Goal: Task Accomplishment & Management: Use online tool/utility

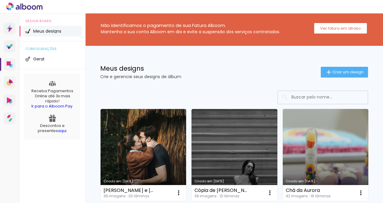
scroll to position [1, 0]
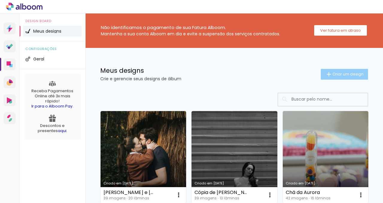
click at [344, 72] on span "Criar um design" at bounding box center [347, 74] width 31 height 4
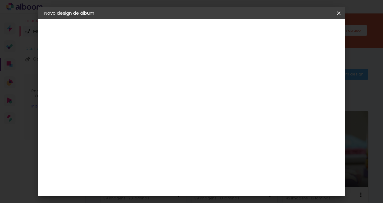
click at [142, 82] on input at bounding box center [142, 80] width 0 height 9
type input "[PERSON_NAME] e [PERSON_NAME]"
type paper-input "[PERSON_NAME] e [PERSON_NAME]"
click at [0, 0] on slot "Avançar" at bounding box center [0, 0] width 0 height 0
click at [174, 112] on input at bounding box center [157, 113] width 60 height 7
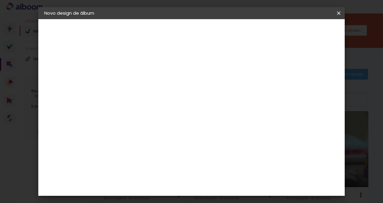
type input "matrix"
type paper-input "matrix"
click at [153, 137] on div "Matrix" at bounding box center [145, 135] width 15 height 5
click at [238, 35] on paper-button "Avançar" at bounding box center [223, 32] width 29 height 10
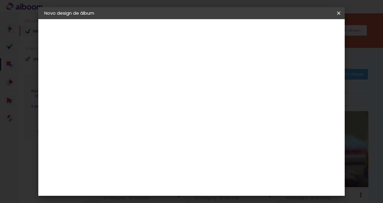
click at [182, 194] on span "25 × 25" at bounding box center [169, 202] width 28 height 16
click at [240, 36] on paper-button "Avançar" at bounding box center [224, 32] width 29 height 10
click at [135, 65] on input "2" at bounding box center [137, 64] width 21 height 7
type input "1"
type input "5"
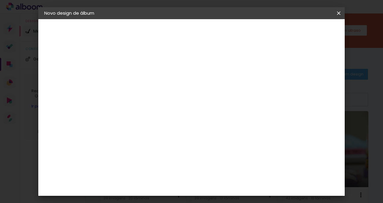
type input "1"
type input "2"
click at [241, 63] on div at bounding box center [237, 64] width 5 height 5
type paper-checkbox "on"
click at [281, 35] on paper-button "Iniciar design" at bounding box center [262, 34] width 35 height 14
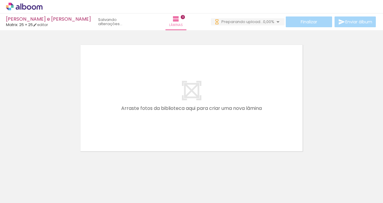
drag, startPoint x: 190, startPoint y: 187, endPoint x: 73, endPoint y: 191, distance: 117.0
click at [49, 191] on iron-horizontal-list at bounding box center [43, 183] width 12 height 37
click at [73, 191] on div at bounding box center [60, 183] width 30 height 20
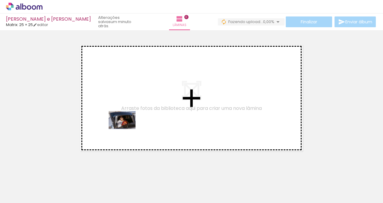
drag, startPoint x: 77, startPoint y: 180, endPoint x: 127, endPoint y: 129, distance: 70.9
click at [127, 129] on quentale-workspace at bounding box center [191, 101] width 383 height 203
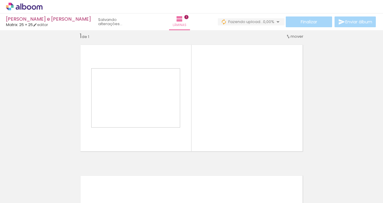
scroll to position [7, 0]
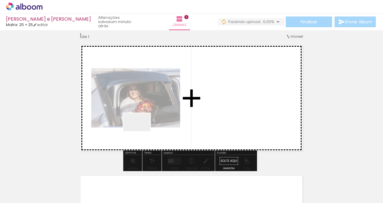
drag, startPoint x: 125, startPoint y: 150, endPoint x: 145, endPoint y: 127, distance: 30.6
click at [145, 127] on quentale-workspace at bounding box center [191, 101] width 383 height 203
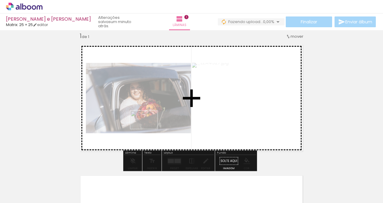
drag, startPoint x: 103, startPoint y: 190, endPoint x: 148, endPoint y: 129, distance: 76.0
click at [148, 129] on quentale-workspace at bounding box center [191, 101] width 383 height 203
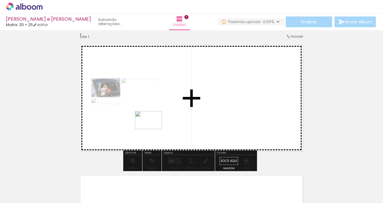
drag, startPoint x: 118, startPoint y: 185, endPoint x: 153, endPoint y: 129, distance: 65.7
click at [153, 129] on quentale-workspace at bounding box center [191, 101] width 383 height 203
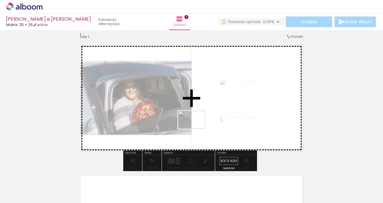
drag, startPoint x: 158, startPoint y: 177, endPoint x: 196, endPoint y: 129, distance: 61.4
click at [196, 129] on quentale-workspace at bounding box center [191, 101] width 383 height 203
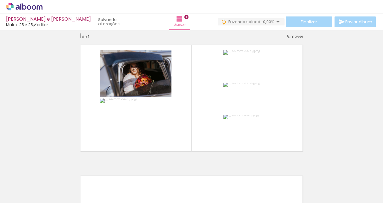
click at [84, 174] on paper-icon-button at bounding box center [80, 170] width 7 height 7
click at [83, 173] on iron-icon at bounding box center [80, 170] width 6 height 6
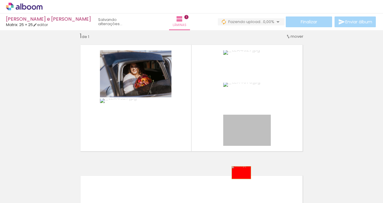
drag, startPoint x: 265, startPoint y: 132, endPoint x: 239, endPoint y: 172, distance: 47.7
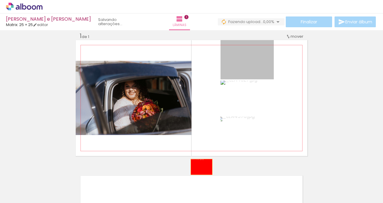
drag, startPoint x: 248, startPoint y: 71, endPoint x: 196, endPoint y: 179, distance: 119.9
click at [196, 179] on quentale-workspace at bounding box center [191, 101] width 383 height 203
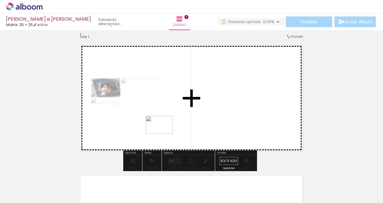
drag, startPoint x: 165, startPoint y: 174, endPoint x: 164, endPoint y: 134, distance: 40.4
click at [164, 134] on quentale-workspace at bounding box center [191, 101] width 383 height 203
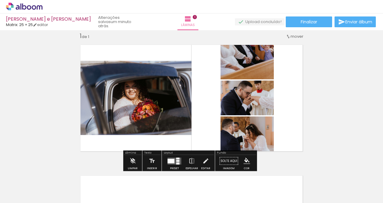
click at [182, 160] on paper-button "Preset" at bounding box center [174, 162] width 19 height 15
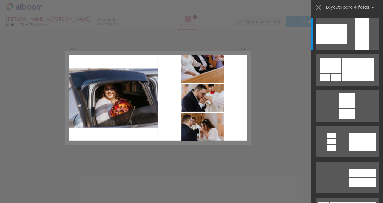
click at [49, 191] on iron-horizontal-list at bounding box center [43, 183] width 12 height 37
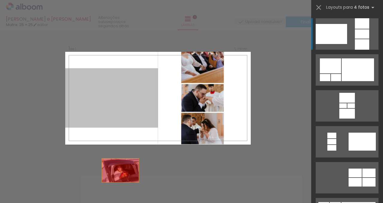
drag, startPoint x: 118, startPoint y: 118, endPoint x: 171, endPoint y: 173, distance: 76.1
click at [120, 188] on quentale-workspace at bounding box center [191, 101] width 383 height 203
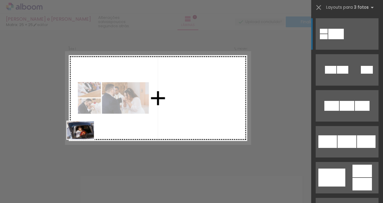
drag, startPoint x: 69, startPoint y: 184, endPoint x: 85, endPoint y: 139, distance: 47.9
click at [85, 139] on quentale-workspace at bounding box center [191, 101] width 383 height 203
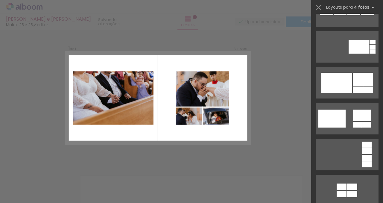
scroll to position [460, 0]
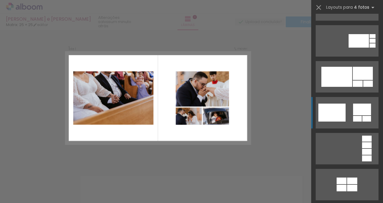
click at [359, 106] on div at bounding box center [362, 109] width 18 height 12
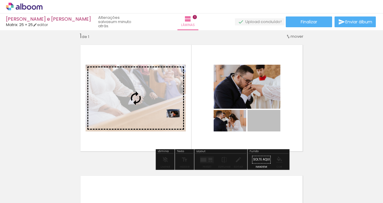
drag, startPoint x: 268, startPoint y: 128, endPoint x: 171, endPoint y: 113, distance: 98.3
click at [0, 0] on slot at bounding box center [0, 0] width 0 height 0
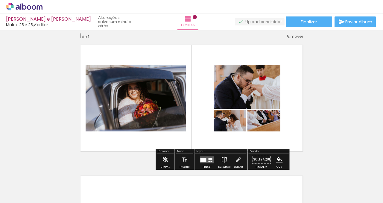
click at [201, 157] on quentale-layouter at bounding box center [207, 159] width 14 height 7
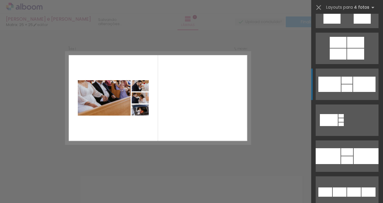
scroll to position [739, 0]
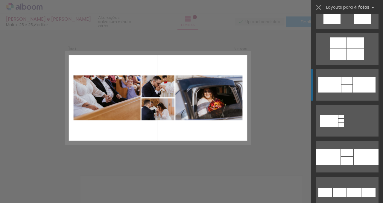
click at [353, 82] on div at bounding box center [364, 84] width 22 height 15
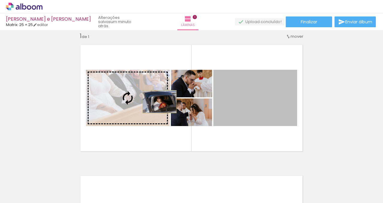
drag, startPoint x: 234, startPoint y: 103, endPoint x: 157, endPoint y: 101, distance: 76.6
click at [0, 0] on slot at bounding box center [0, 0] width 0 height 0
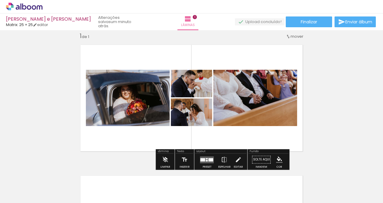
click at [210, 160] on div at bounding box center [210, 159] width 5 height 3
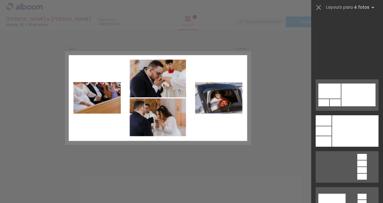
scroll to position [2266, 0]
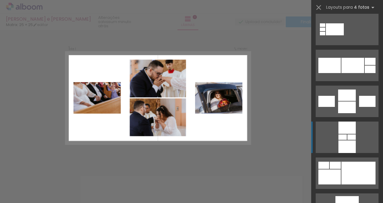
click at [343, 112] on div at bounding box center [347, 107] width 18 height 12
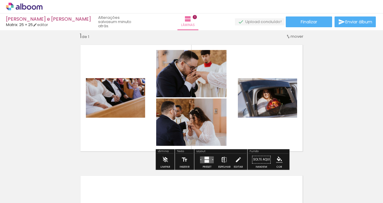
click at [222, 159] on iron-icon at bounding box center [224, 159] width 7 height 12
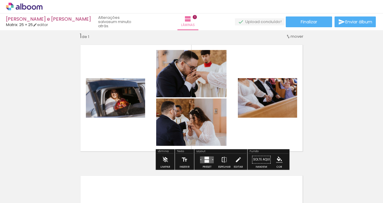
click at [222, 159] on iron-icon at bounding box center [224, 159] width 7 height 12
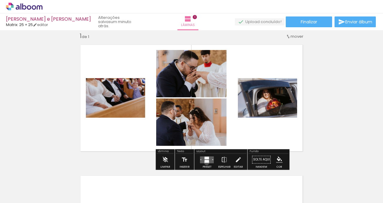
click at [205, 162] on div at bounding box center [207, 161] width 4 height 3
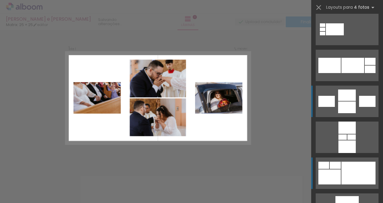
scroll to position [2333, 0]
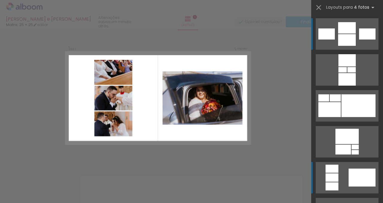
click at [343, 167] on quentale-layouter at bounding box center [347, 177] width 63 height 31
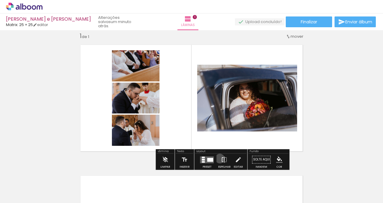
click at [218, 158] on paper-button "Espelhar" at bounding box center [225, 160] width 16 height 15
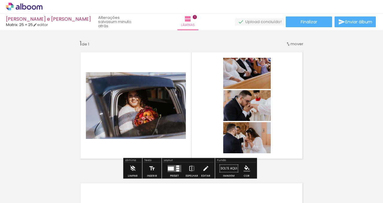
scroll to position [0, 0]
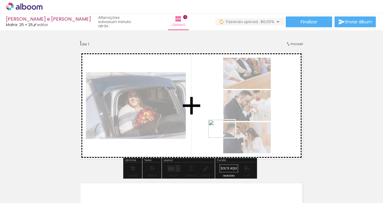
drag, startPoint x: 202, startPoint y: 183, endPoint x: 226, endPoint y: 138, distance: 51.7
click at [226, 138] on quentale-workspace at bounding box center [191, 101] width 383 height 203
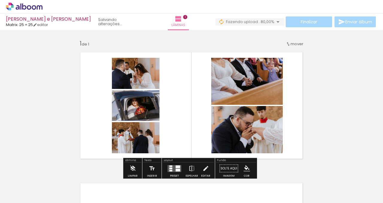
click at [180, 140] on quentale-layouter at bounding box center [191, 106] width 231 height 116
click at [169, 115] on quentale-layouter at bounding box center [191, 106] width 231 height 116
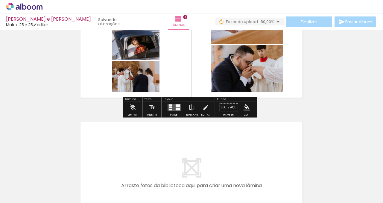
scroll to position [62, 0]
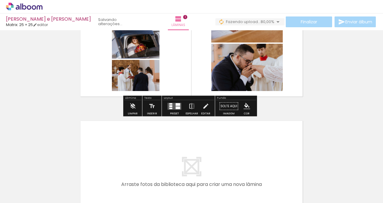
click at [176, 105] on div at bounding box center [178, 104] width 4 height 3
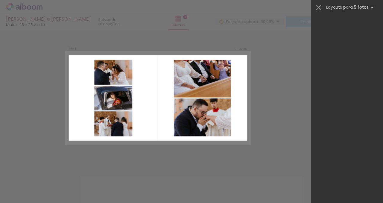
scroll to position [0, 0]
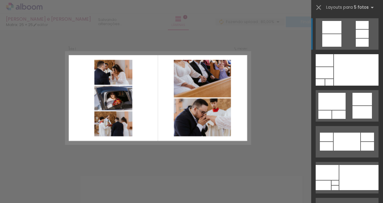
click at [259, 150] on div "Confirmar Cancelar" at bounding box center [191, 161] width 383 height 276
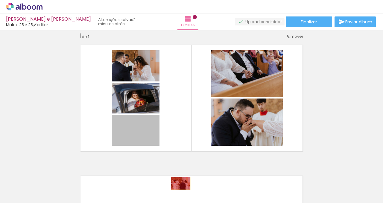
drag, startPoint x: 141, startPoint y: 138, endPoint x: 178, endPoint y: 183, distance: 58.2
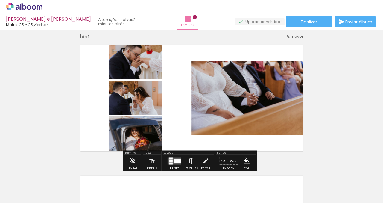
click at [49, 190] on iron-horizontal-list at bounding box center [43, 183] width 12 height 37
click at [184, 173] on iron-icon at bounding box center [181, 170] width 6 height 6
click at [191, 161] on iron-icon at bounding box center [191, 161] width 7 height 12
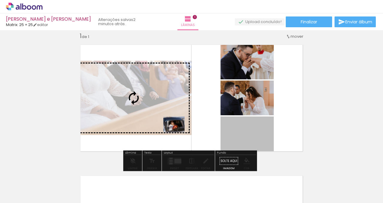
drag, startPoint x: 241, startPoint y: 133, endPoint x: 172, endPoint y: 124, distance: 70.3
click at [0, 0] on slot at bounding box center [0, 0] width 0 height 0
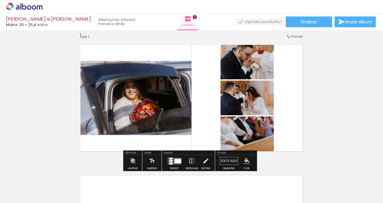
click at [297, 126] on quentale-layouter at bounding box center [191, 98] width 231 height 116
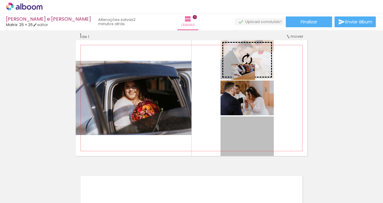
drag, startPoint x: 253, startPoint y: 134, endPoint x: 242, endPoint y: 71, distance: 64.1
click at [0, 0] on slot at bounding box center [0, 0] width 0 height 0
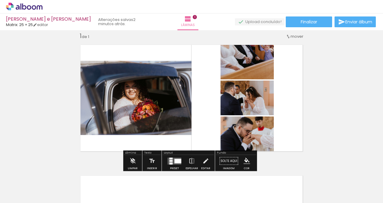
click at [330, 97] on div "Inserir lâmina 1 de 1" at bounding box center [191, 156] width 383 height 262
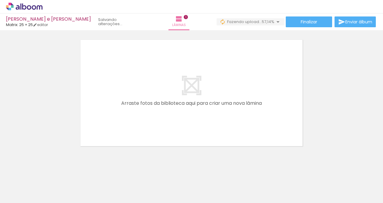
click at [49, 188] on iron-horizontal-list at bounding box center [43, 183] width 12 height 37
drag, startPoint x: 323, startPoint y: 188, endPoint x: 204, endPoint y: 181, distance: 119.5
click at [49, 181] on iron-horizontal-list at bounding box center [43, 183] width 12 height 37
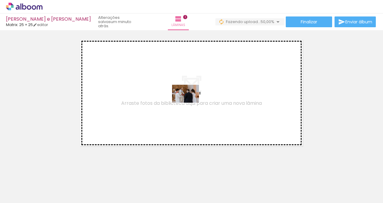
drag, startPoint x: 201, startPoint y: 184, endPoint x: 190, endPoint y: 103, distance: 82.1
click at [190, 103] on quentale-workspace at bounding box center [191, 101] width 383 height 203
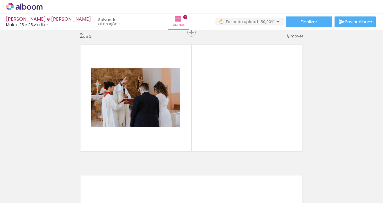
scroll to position [138, 0]
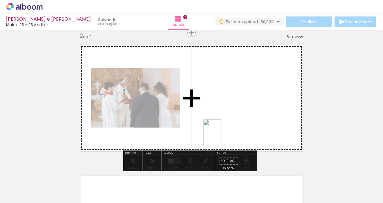
drag, startPoint x: 226, startPoint y: 190, endPoint x: 221, endPoint y: 137, distance: 53.2
click at [221, 137] on quentale-workspace at bounding box center [191, 101] width 383 height 203
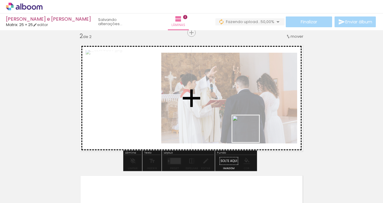
drag, startPoint x: 257, startPoint y: 185, endPoint x: 249, endPoint y: 130, distance: 56.1
click at [249, 130] on quentale-workspace at bounding box center [191, 101] width 383 height 203
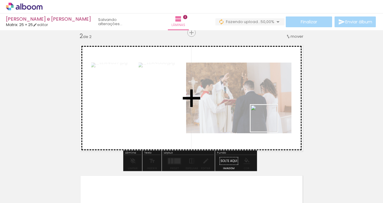
drag, startPoint x: 272, startPoint y: 134, endPoint x: 267, endPoint y: 118, distance: 17.7
click at [267, 118] on quentale-workspace at bounding box center [191, 101] width 383 height 203
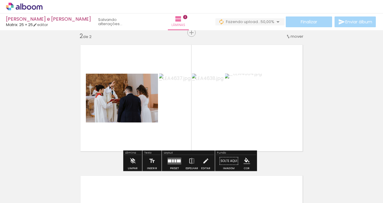
click at [177, 160] on div at bounding box center [179, 160] width 4 height 3
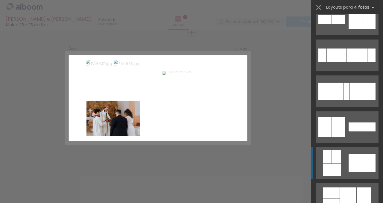
scroll to position [125, 0]
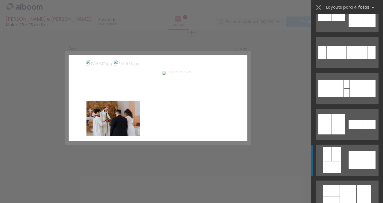
click at [349, 160] on div at bounding box center [361, 160] width 27 height 18
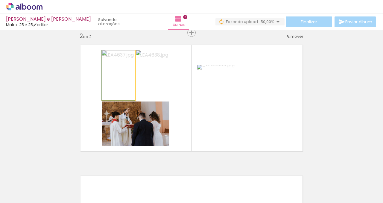
click at [120, 82] on quentale-photo at bounding box center [118, 75] width 33 height 50
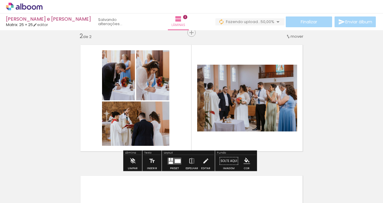
click at [320, 130] on div "Inserir lâmina 1 de 2 Inserir lâmina 2 de 2" at bounding box center [191, 90] width 383 height 392
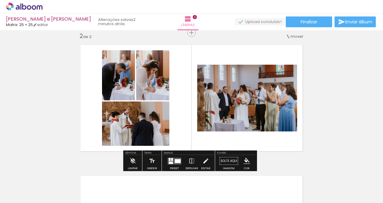
click at [176, 160] on div at bounding box center [178, 161] width 6 height 4
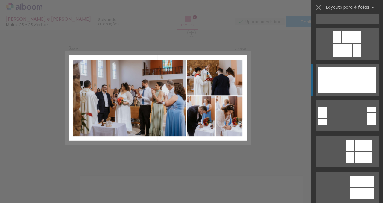
scroll to position [1285, 0]
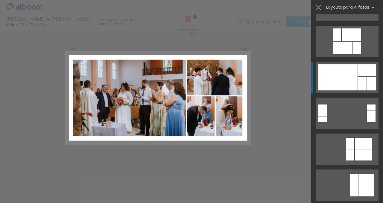
click at [337, 78] on div at bounding box center [337, 77] width 39 height 26
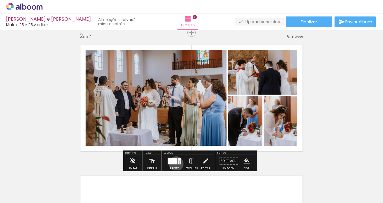
click at [175, 163] on div at bounding box center [172, 161] width 9 height 6
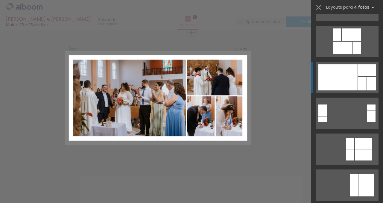
scroll to position [1328, 0]
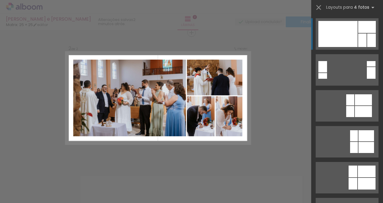
click at [246, 89] on quentale-layouter at bounding box center [157, 98] width 185 height 93
click at [245, 64] on quentale-layouter at bounding box center [157, 98] width 185 height 93
click at [254, 67] on div "Confirmar Cancelar" at bounding box center [191, 95] width 383 height 406
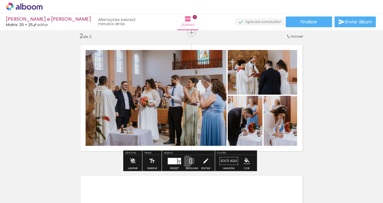
click at [186, 161] on paper-button "Espelhar" at bounding box center [192, 162] width 16 height 15
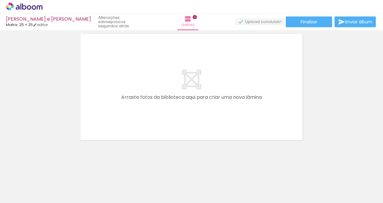
scroll to position [0, 0]
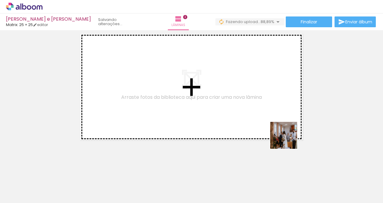
drag, startPoint x: 336, startPoint y: 181, endPoint x: 264, endPoint y: 120, distance: 94.0
click at [264, 120] on quentale-workspace at bounding box center [191, 101] width 383 height 203
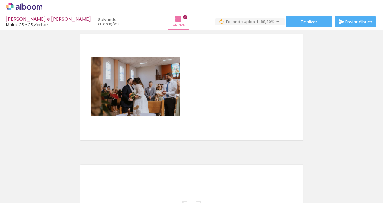
scroll to position [269, 0]
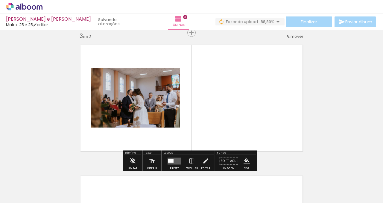
click at [177, 161] on quentale-layouter at bounding box center [174, 160] width 14 height 7
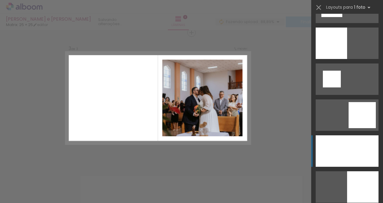
scroll to position [741, 0]
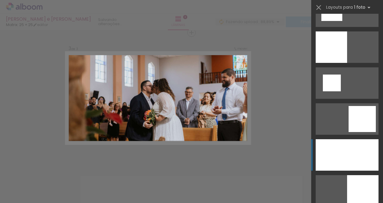
click at [352, 145] on div at bounding box center [347, 154] width 63 height 31
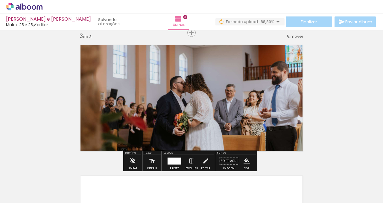
click at [278, 129] on quentale-photo at bounding box center [191, 98] width 231 height 116
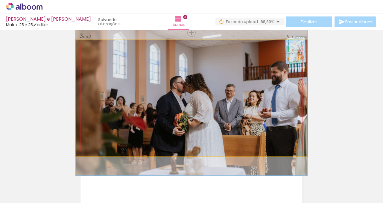
click at [278, 129] on quentale-photo at bounding box center [191, 98] width 231 height 116
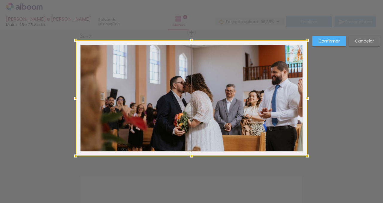
click at [279, 125] on div at bounding box center [191, 98] width 231 height 116
click at [349, 77] on div "Confirmar Cancelar" at bounding box center [191, 29] width 383 height 537
click at [359, 44] on paper-button "Cancelar" at bounding box center [364, 41] width 31 height 10
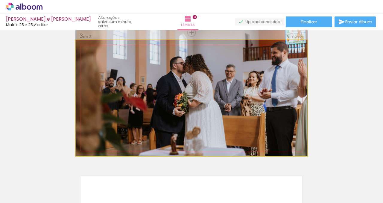
drag, startPoint x: 280, startPoint y: 103, endPoint x: 272, endPoint y: 71, distance: 32.9
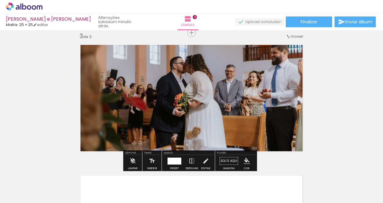
click at [345, 124] on div "Inserir lâmina 1 de 3 Inserir lâmina 2 de 3 Inserir lâmina 3 de 3" at bounding box center [191, 24] width 383 height 523
click at [173, 165] on div at bounding box center [174, 161] width 16 height 12
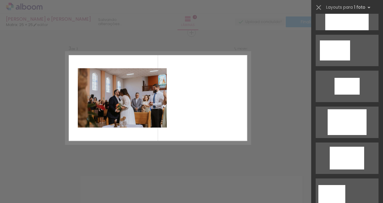
scroll to position [126, 0]
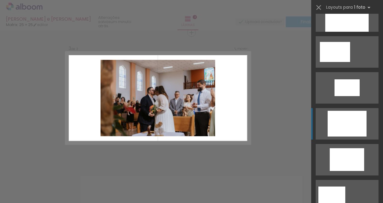
click at [353, 113] on div at bounding box center [346, 124] width 39 height 26
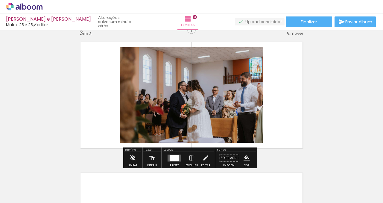
scroll to position [272, 0]
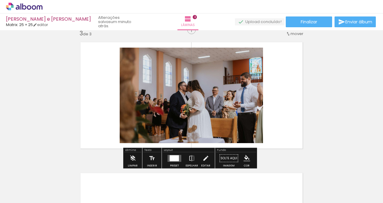
click at [259, 107] on quentale-photo at bounding box center [191, 95] width 143 height 95
click at [257, 108] on quentale-photo at bounding box center [191, 95] width 143 height 95
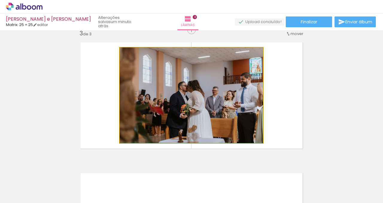
click at [257, 108] on quentale-photo at bounding box center [191, 95] width 143 height 95
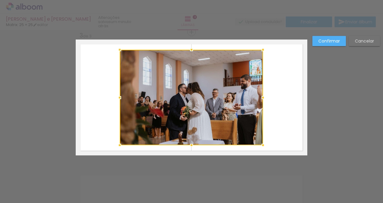
scroll to position [269, 0]
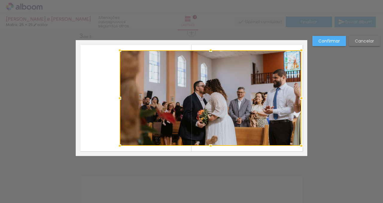
drag, startPoint x: 261, startPoint y: 99, endPoint x: 299, endPoint y: 99, distance: 38.3
click at [299, 99] on div at bounding box center [301, 98] width 12 height 12
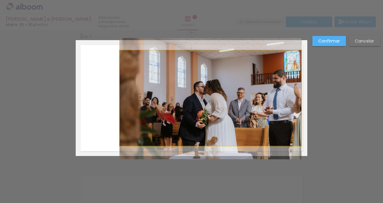
drag, startPoint x: 273, startPoint y: 103, endPoint x: 263, endPoint y: 104, distance: 9.9
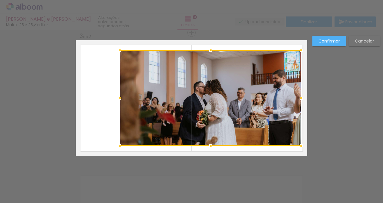
click at [263, 104] on div at bounding box center [211, 97] width 182 height 95
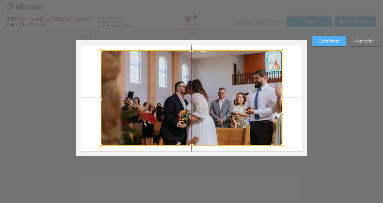
drag, startPoint x: 264, startPoint y: 119, endPoint x: 247, endPoint y: 117, distance: 16.6
click at [247, 117] on div at bounding box center [192, 97] width 182 height 95
click at [300, 121] on quentale-layouter at bounding box center [191, 98] width 231 height 116
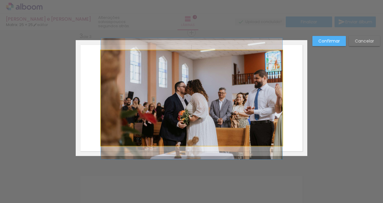
click at [239, 111] on quentale-photo at bounding box center [192, 97] width 182 height 95
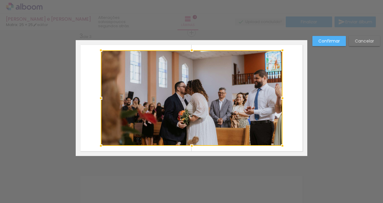
click at [239, 111] on div at bounding box center [192, 97] width 182 height 95
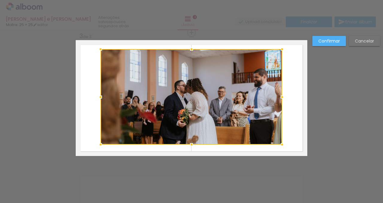
click at [239, 110] on div at bounding box center [191, 96] width 182 height 95
click at [324, 100] on div "Confirmar Cancelar" at bounding box center [191, 29] width 383 height 537
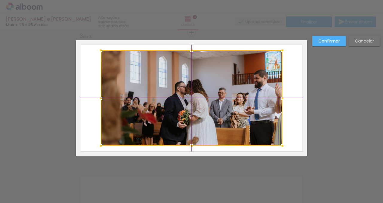
click at [245, 95] on div at bounding box center [192, 97] width 182 height 95
click at [272, 128] on div at bounding box center [192, 97] width 182 height 95
click at [290, 129] on quentale-layouter at bounding box center [191, 98] width 231 height 116
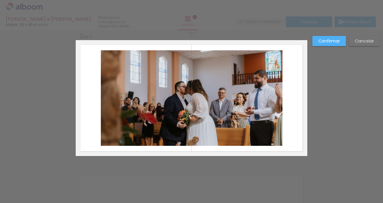
click at [0, 0] on slot "Confirmar" at bounding box center [0, 0] width 0 height 0
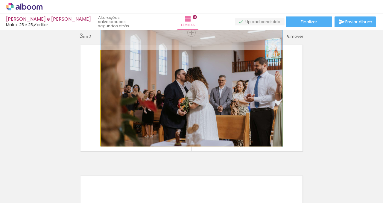
drag, startPoint x: 230, startPoint y: 102, endPoint x: 232, endPoint y: 89, distance: 12.8
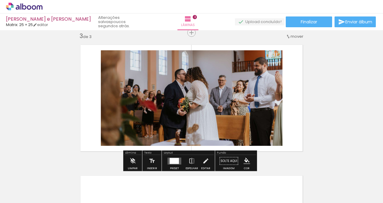
click at [330, 96] on div "Inserir lâmina 1 de 3 Inserir lâmina 2 de 3 Inserir lâmina 3 de 3" at bounding box center [191, 24] width 383 height 523
click at [322, 60] on div "Inserir lâmina 1 de 3 Inserir lâmina 2 de 3 Inserir lâmina 3 de 3" at bounding box center [191, 24] width 383 height 523
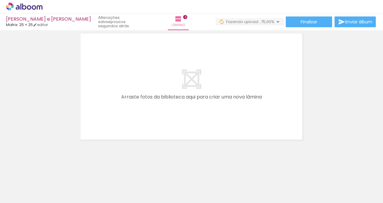
scroll to position [0, 0]
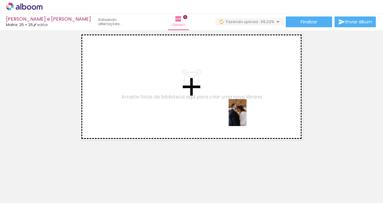
drag, startPoint x: 263, startPoint y: 190, endPoint x: 248, endPoint y: 122, distance: 69.2
click at [246, 116] on quentale-workspace at bounding box center [191, 101] width 383 height 203
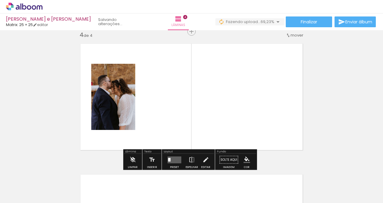
scroll to position [400, 0]
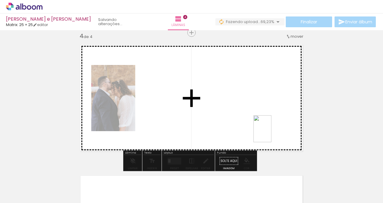
drag, startPoint x: 287, startPoint y: 186, endPoint x: 273, endPoint y: 139, distance: 49.3
click at [271, 133] on quentale-workspace at bounding box center [191, 101] width 383 height 203
drag, startPoint x: 323, startPoint y: 193, endPoint x: 259, endPoint y: 125, distance: 93.5
click at [259, 125] on quentale-workspace at bounding box center [191, 101] width 383 height 203
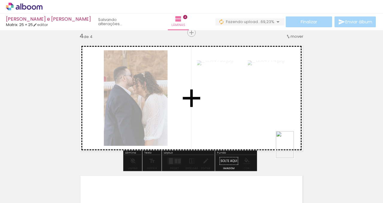
drag, startPoint x: 359, startPoint y: 189, endPoint x: 294, endPoint y: 149, distance: 76.9
click at [294, 149] on quentale-workspace at bounding box center [191, 101] width 383 height 203
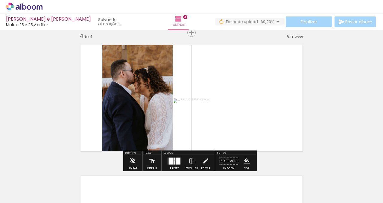
scroll to position [0, 103]
click at [173, 162] on div at bounding box center [174, 162] width 2 height 3
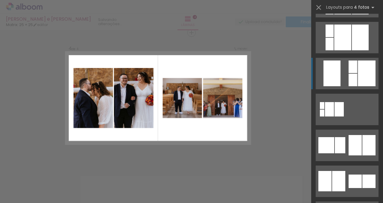
scroll to position [1525, 0]
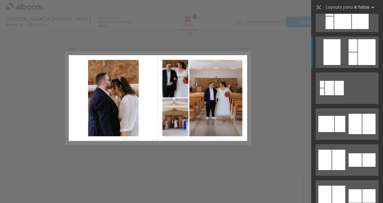
click at [366, 55] on div at bounding box center [367, 52] width 18 height 26
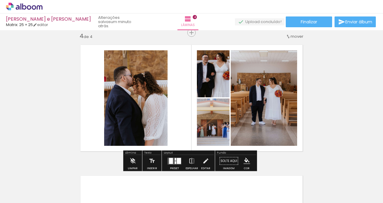
click at [257, 120] on quentale-photo at bounding box center [264, 97] width 66 height 95
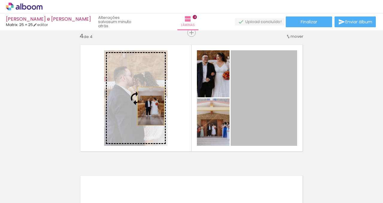
drag, startPoint x: 258, startPoint y: 112, endPoint x: 149, endPoint y: 106, distance: 109.4
click at [0, 0] on slot at bounding box center [0, 0] width 0 height 0
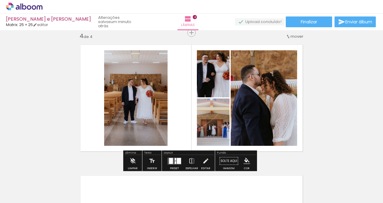
click at [209, 136] on quentale-photo at bounding box center [213, 121] width 33 height 47
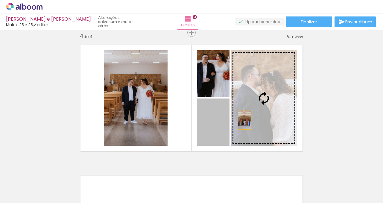
drag, startPoint x: 210, startPoint y: 135, endPoint x: 242, endPoint y: 120, distance: 36.0
click at [0, 0] on slot at bounding box center [0, 0] width 0 height 0
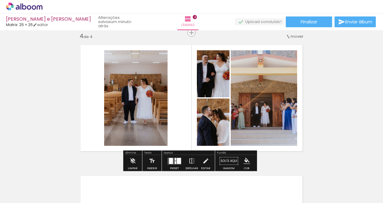
click at [183, 120] on quentale-layouter at bounding box center [191, 98] width 231 height 116
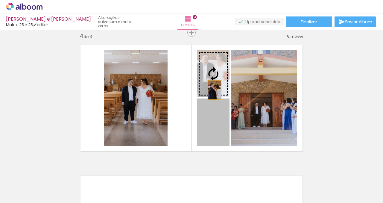
drag, startPoint x: 211, startPoint y: 121, endPoint x: 212, endPoint y: 90, distance: 30.9
click at [0, 0] on slot at bounding box center [0, 0] width 0 height 0
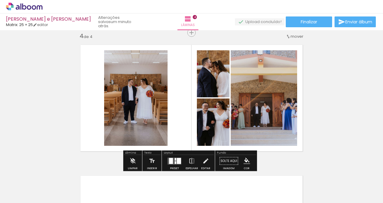
click at [181, 130] on quentale-layouter at bounding box center [191, 98] width 231 height 116
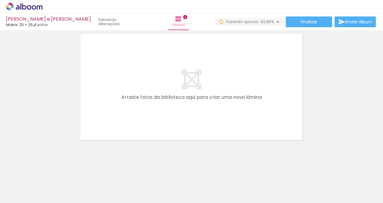
scroll to position [0, 132]
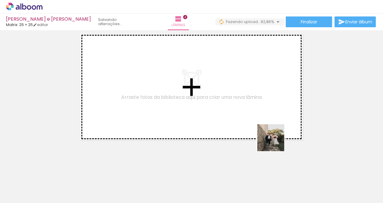
drag, startPoint x: 336, startPoint y: 174, endPoint x: 234, endPoint y: 117, distance: 117.2
click at [234, 117] on quentale-workspace at bounding box center [191, 101] width 383 height 203
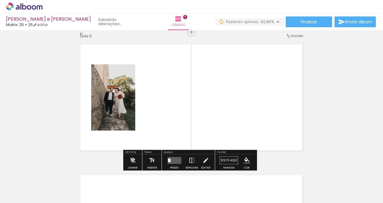
scroll to position [530, 0]
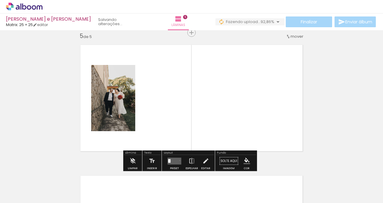
click at [178, 160] on quentale-layouter at bounding box center [174, 160] width 14 height 7
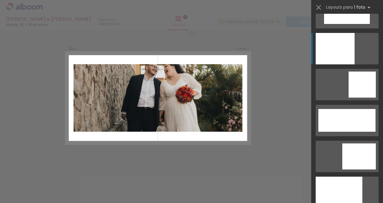
scroll to position [1422, 0]
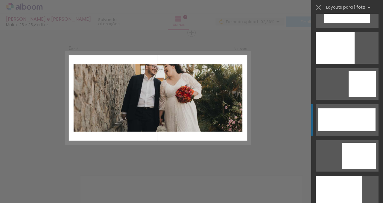
click at [349, 125] on div at bounding box center [346, 119] width 57 height 23
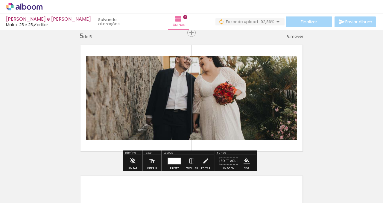
click at [273, 127] on quentale-photo at bounding box center [191, 98] width 211 height 84
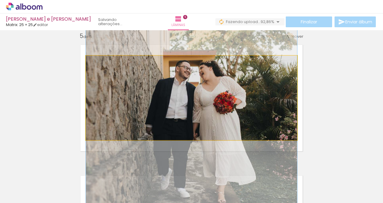
drag, startPoint x: 273, startPoint y: 127, endPoint x: 272, endPoint y: 136, distance: 9.4
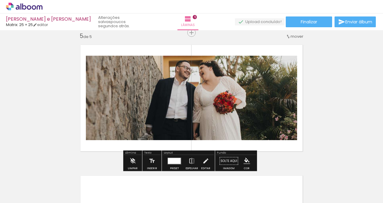
click at [247, 107] on quentale-photo at bounding box center [191, 98] width 211 height 84
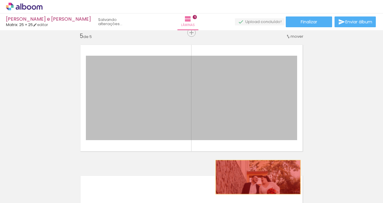
drag, startPoint x: 249, startPoint y: 104, endPoint x: 256, endPoint y: 177, distance: 72.7
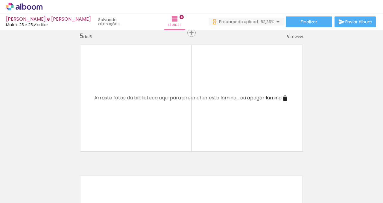
scroll to position [0, 264]
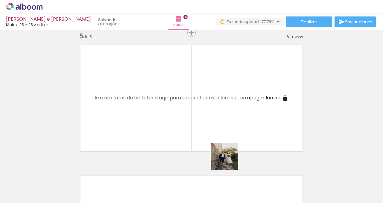
drag, startPoint x: 229, startPoint y: 161, endPoint x: 260, endPoint y: 181, distance: 37.2
click at [228, 130] on quentale-workspace at bounding box center [191, 101] width 383 height 203
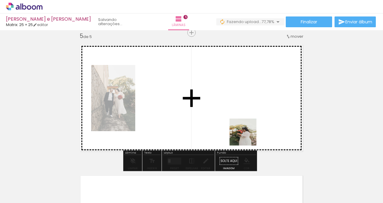
drag, startPoint x: 253, startPoint y: 155, endPoint x: 247, endPoint y: 136, distance: 19.6
click at [247, 136] on quentale-workspace at bounding box center [191, 101] width 383 height 203
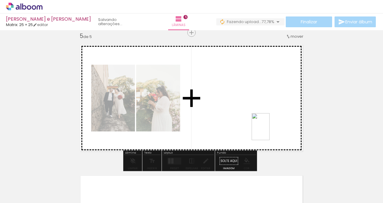
drag, startPoint x: 296, startPoint y: 182, endPoint x: 269, endPoint y: 131, distance: 57.8
click at [269, 131] on quentale-workspace at bounding box center [191, 101] width 383 height 203
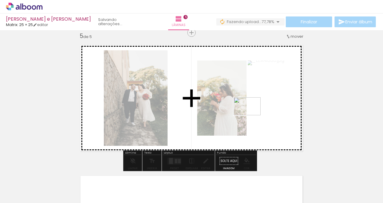
drag, startPoint x: 343, startPoint y: 191, endPoint x: 252, endPoint y: 115, distance: 118.3
click at [252, 115] on quentale-workspace at bounding box center [191, 101] width 383 height 203
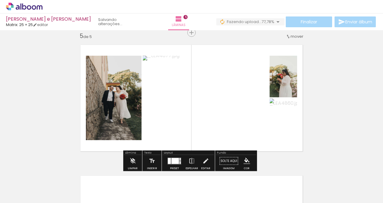
click at [180, 160] on div at bounding box center [174, 161] width 16 height 12
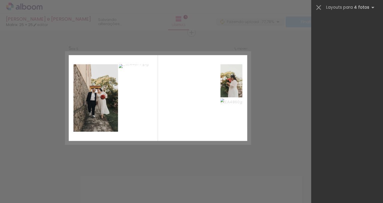
scroll to position [0, 0]
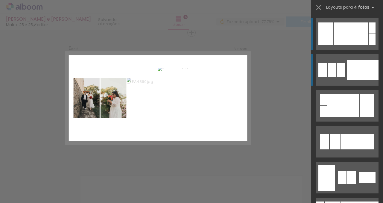
click at [339, 65] on div at bounding box center [340, 69] width 9 height 13
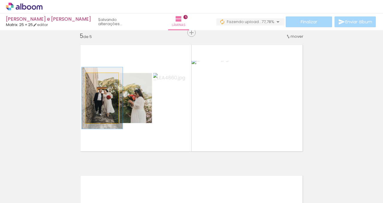
click at [99, 80] on div at bounding box center [100, 79] width 5 height 5
click at [111, 99] on quentale-photo at bounding box center [102, 98] width 33 height 50
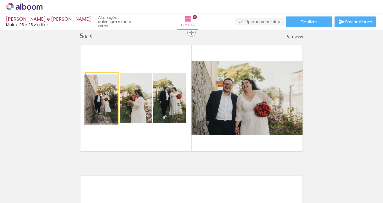
drag, startPoint x: 100, startPoint y: 80, endPoint x: 97, endPoint y: 79, distance: 3.1
click at [97, 79] on div at bounding box center [97, 79] width 5 height 5
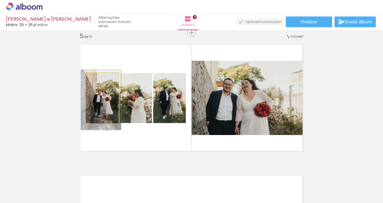
type paper-slider "120"
click at [98, 79] on div at bounding box center [100, 79] width 5 height 5
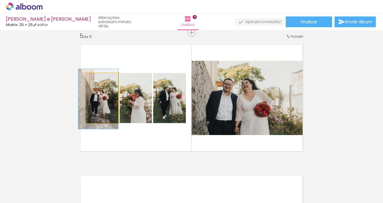
drag, startPoint x: 110, startPoint y: 108, endPoint x: 106, endPoint y: 107, distance: 3.7
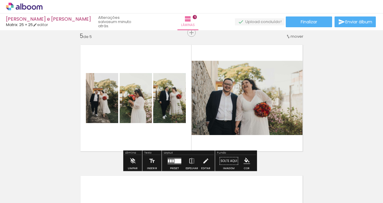
click at [132, 109] on quentale-photo at bounding box center [136, 98] width 32 height 50
click at [153, 143] on quentale-layouter at bounding box center [191, 98] width 231 height 116
click at [179, 117] on quentale-photo at bounding box center [169, 98] width 33 height 50
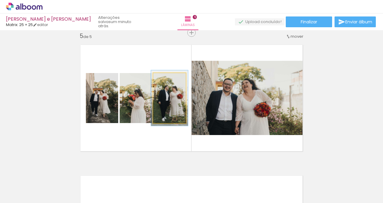
type paper-slider "111"
click at [164, 80] on div at bounding box center [166, 79] width 5 height 5
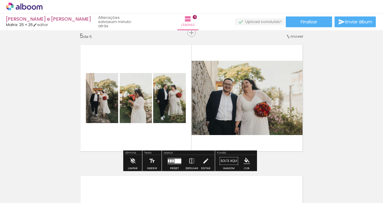
click at [279, 115] on quentale-photo at bounding box center [249, 98] width 116 height 74
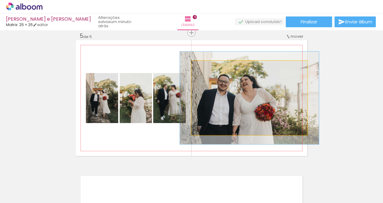
drag, startPoint x: 204, startPoint y: 68, endPoint x: 208, endPoint y: 68, distance: 4.2
click at [208, 68] on div at bounding box center [209, 66] width 5 height 5
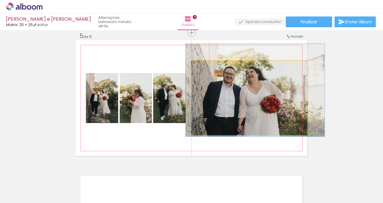
drag, startPoint x: 223, startPoint y: 85, endPoint x: 228, endPoint y: 77, distance: 9.6
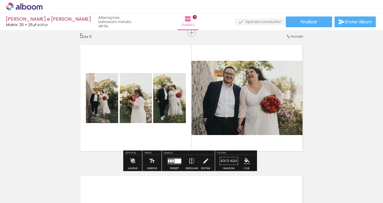
click at [281, 117] on quentale-photo at bounding box center [249, 98] width 116 height 74
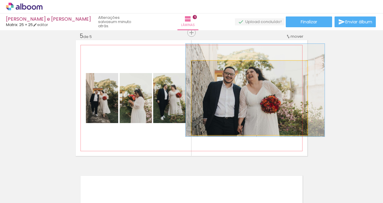
drag, startPoint x: 289, startPoint y: 72, endPoint x: 264, endPoint y: 74, distance: 25.2
click at [289, 72] on quentale-photo at bounding box center [249, 98] width 116 height 74
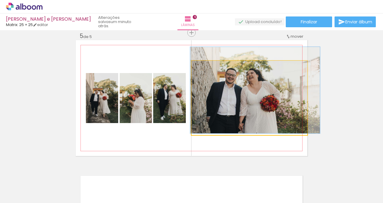
type paper-slider "112"
click at [206, 69] on div at bounding box center [207, 66] width 5 height 5
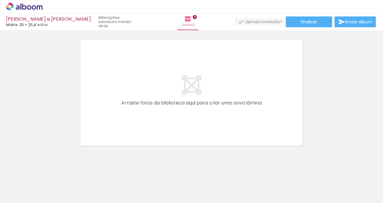
scroll to position [671, 0]
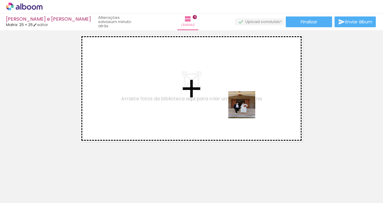
drag, startPoint x: 356, startPoint y: 184, endPoint x: 220, endPoint y: 94, distance: 163.2
click at [220, 94] on quentale-workspace at bounding box center [191, 101] width 383 height 203
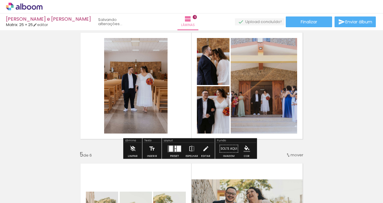
scroll to position [411, 0]
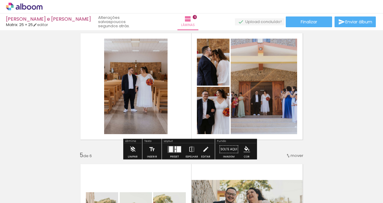
click at [152, 97] on quentale-photo at bounding box center [135, 86] width 63 height 95
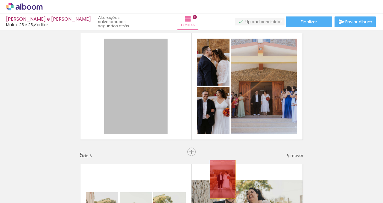
drag, startPoint x: 152, startPoint y: 109, endPoint x: 220, endPoint y: 179, distance: 98.3
click at [220, 179] on quentale-workspace at bounding box center [191, 101] width 383 height 203
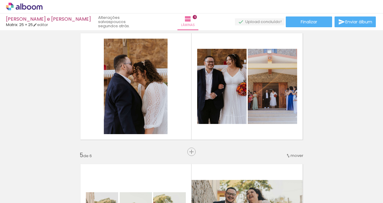
click at [147, 172] on iron-icon at bounding box center [144, 170] width 6 height 6
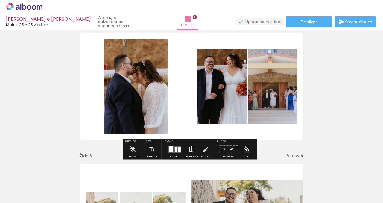
click at [178, 149] on div at bounding box center [179, 149] width 3 height 4
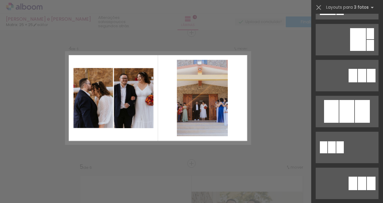
scroll to position [210, 0]
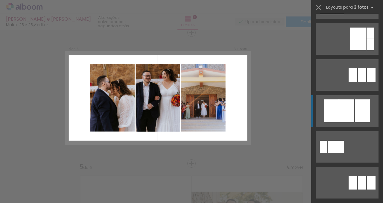
click at [331, 106] on div at bounding box center [331, 110] width 15 height 23
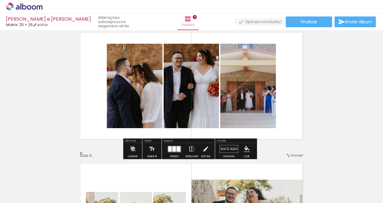
scroll to position [411, 0]
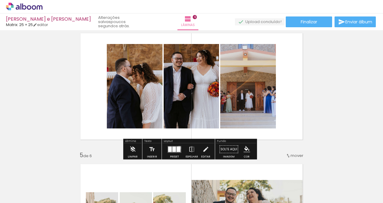
click at [178, 147] on div at bounding box center [178, 148] width 4 height 5
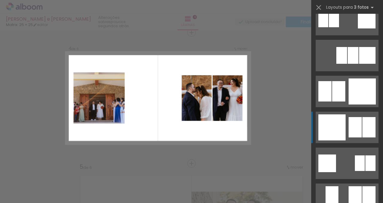
scroll to position [625, 0]
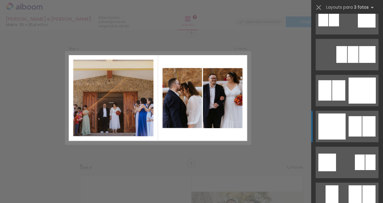
click at [345, 129] on quentale-layouter at bounding box center [347, 126] width 63 height 31
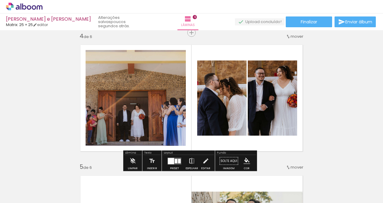
click at [189, 158] on iron-icon at bounding box center [191, 161] width 7 height 12
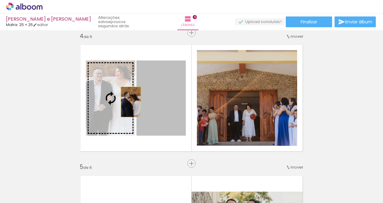
drag, startPoint x: 164, startPoint y: 100, endPoint x: 129, endPoint y: 102, distance: 35.3
click at [0, 0] on slot at bounding box center [0, 0] width 0 height 0
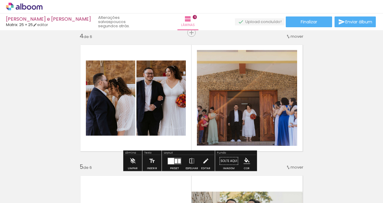
click at [360, 120] on div "Inserir lâmina 1 de 6 Inserir lâmina 2 de 6 Inserir lâmina 3 de 6 Inserir lâmin…" at bounding box center [191, 90] width 383 height 915
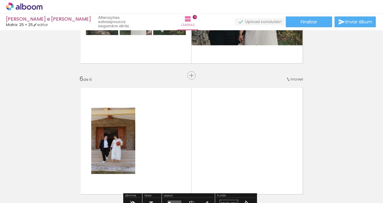
scroll to position [660, 0]
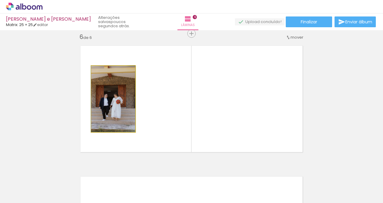
click at [117, 122] on quentale-photo at bounding box center [113, 99] width 44 height 66
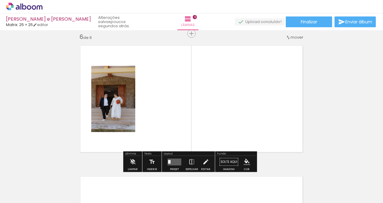
click at [145, 129] on quentale-layouter at bounding box center [191, 99] width 231 height 116
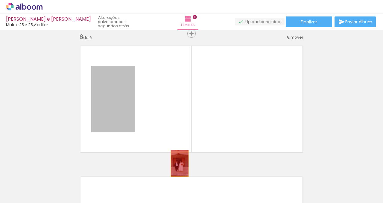
drag, startPoint x: 126, startPoint y: 121, endPoint x: 202, endPoint y: 186, distance: 100.4
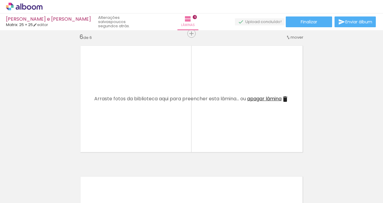
click at [347, 173] on iron-icon at bounding box center [345, 170] width 6 height 6
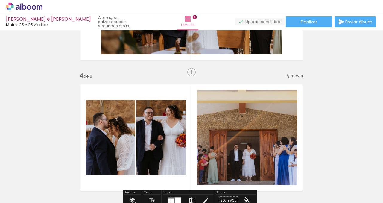
scroll to position [411, 0]
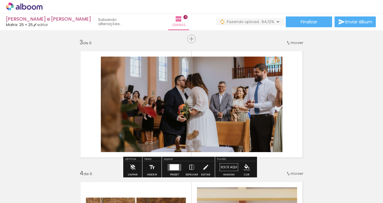
scroll to position [290, 0]
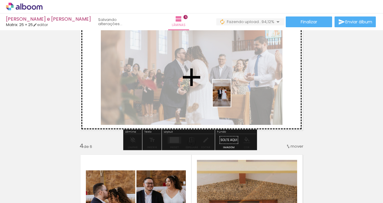
drag, startPoint x: 230, startPoint y: 114, endPoint x: 231, endPoint y: 98, distance: 16.5
click at [231, 98] on quentale-workspace at bounding box center [191, 101] width 383 height 203
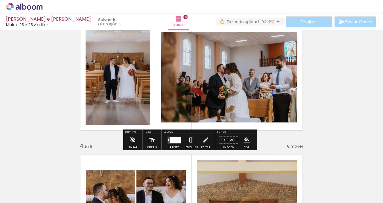
click at [193, 140] on iron-icon at bounding box center [191, 140] width 7 height 12
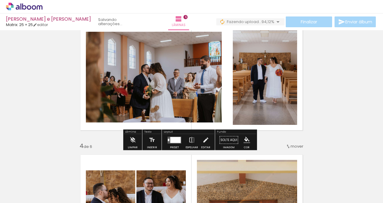
click at [347, 117] on div "Inserir lâmina 1 de 6 Inserir lâmina 2 de 6 Inserir lâmina 3 de 6 Inserir lâmin…" at bounding box center [191, 199] width 383 height 915
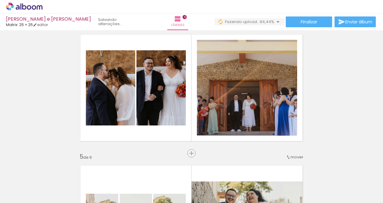
scroll to position [0, 271]
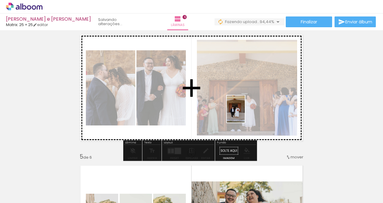
drag, startPoint x: 360, startPoint y: 191, endPoint x: 245, endPoint y: 113, distance: 139.6
click at [245, 113] on quentale-workspace at bounding box center [191, 101] width 383 height 203
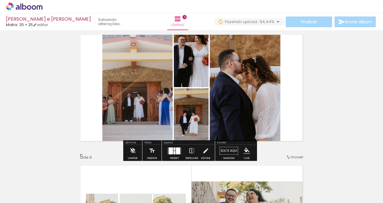
click at [176, 150] on div at bounding box center [178, 150] width 4 height 7
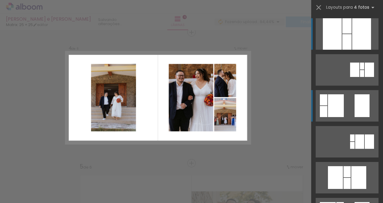
scroll to position [400, 0]
click at [325, 97] on quentale-layouter at bounding box center [347, 105] width 63 height 31
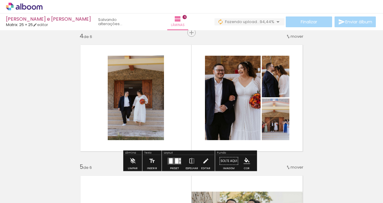
click at [281, 114] on div at bounding box center [280, 114] width 7 height 6
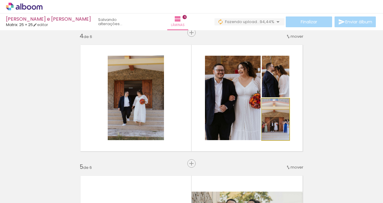
click at [264, 126] on quentale-photo at bounding box center [276, 119] width 28 height 42
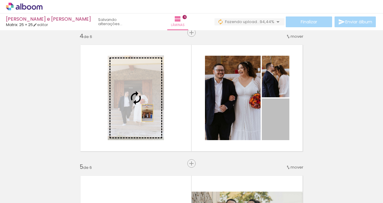
drag, startPoint x: 261, startPoint y: 128, endPoint x: 143, endPoint y: 113, distance: 119.1
click at [0, 0] on slot at bounding box center [0, 0] width 0 height 0
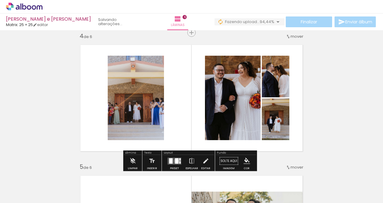
click at [175, 161] on div at bounding box center [177, 160] width 4 height 5
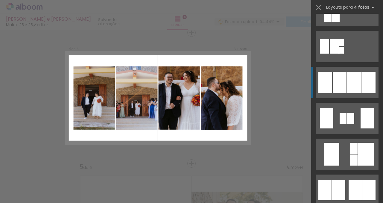
scroll to position [385, 0]
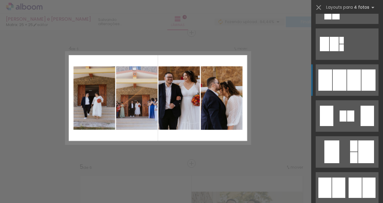
click at [350, 86] on div at bounding box center [354, 79] width 14 height 21
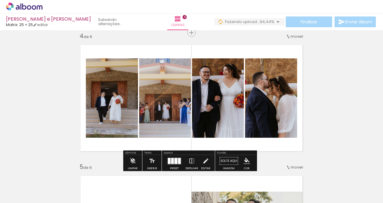
click at [273, 126] on quentale-photo at bounding box center [271, 97] width 52 height 79
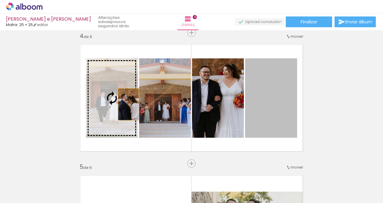
drag, startPoint x: 249, startPoint y: 105, endPoint x: 126, endPoint y: 104, distance: 122.6
click at [0, 0] on slot at bounding box center [0, 0] width 0 height 0
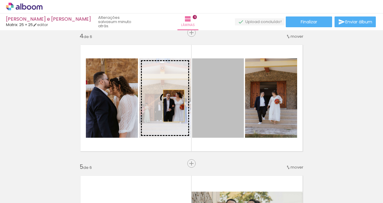
drag, startPoint x: 214, startPoint y: 106, endPoint x: 170, endPoint y: 106, distance: 43.7
click at [0, 0] on slot at bounding box center [0, 0] width 0 height 0
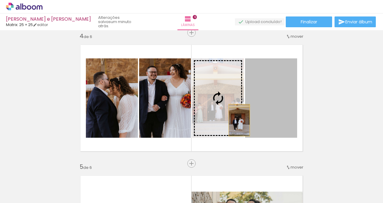
drag, startPoint x: 264, startPoint y: 122, endPoint x: 237, endPoint y: 120, distance: 27.0
click at [0, 0] on slot at bounding box center [0, 0] width 0 height 0
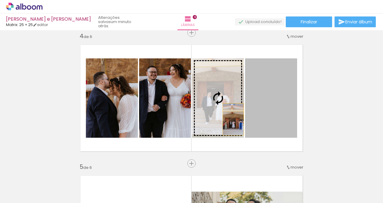
drag, startPoint x: 251, startPoint y: 119, endPoint x: 231, endPoint y: 119, distance: 20.0
click at [0, 0] on slot at bounding box center [0, 0] width 0 height 0
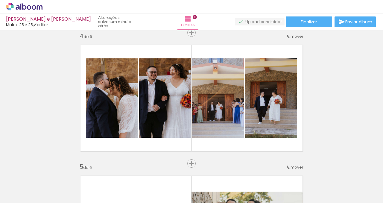
click at [315, 134] on div "Inserir lâmina 1 de 6 Inserir lâmina 2 de 6 Inserir lâmina 3 de 6 Inserir lâmin…" at bounding box center [191, 90] width 383 height 915
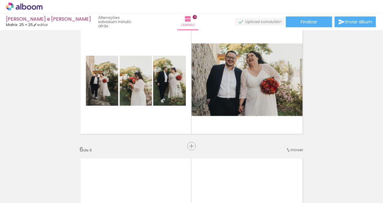
scroll to position [546, 0]
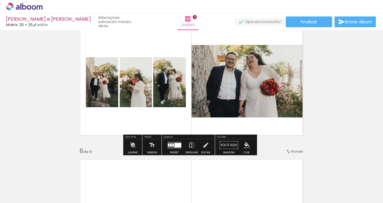
click at [175, 143] on div at bounding box center [177, 145] width 7 height 4
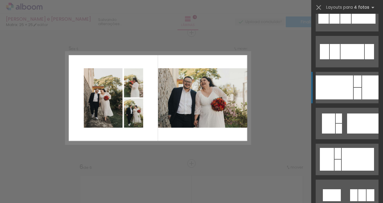
scroll to position [890, 0]
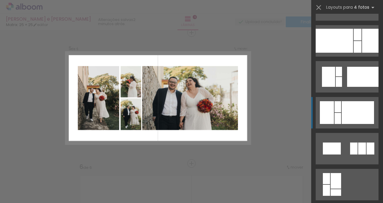
click at [353, 121] on div at bounding box center [358, 112] width 32 height 23
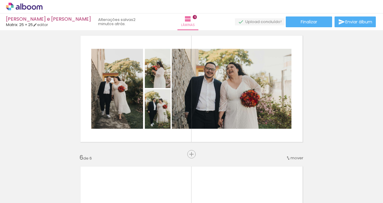
scroll to position [539, 0]
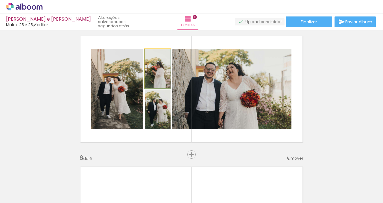
click at [156, 82] on quentale-photo at bounding box center [158, 68] width 26 height 39
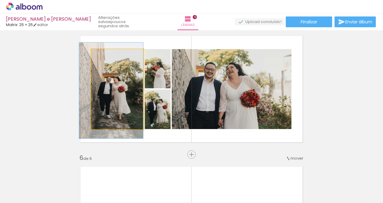
click at [139, 118] on quentale-photo at bounding box center [117, 89] width 52 height 80
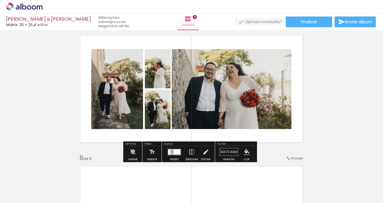
click at [181, 152] on div at bounding box center [174, 152] width 16 height 12
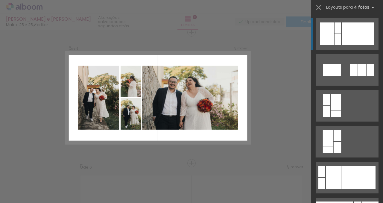
scroll to position [530, 0]
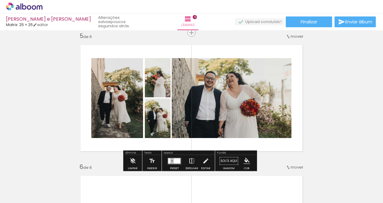
click at [193, 161] on iron-icon at bounding box center [191, 161] width 7 height 12
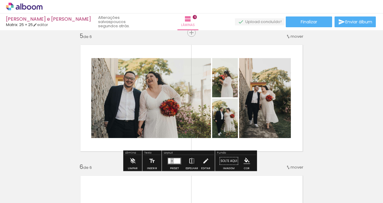
click at [193, 161] on iron-icon at bounding box center [191, 161] width 7 height 12
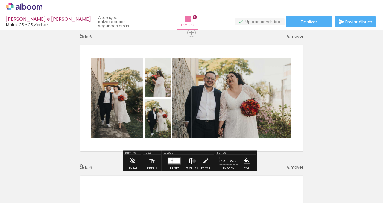
click at [193, 161] on iron-icon at bounding box center [191, 161] width 7 height 12
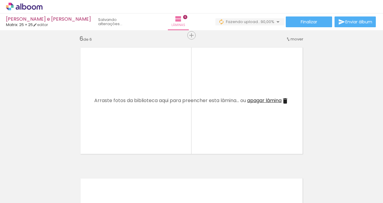
scroll to position [0, 0]
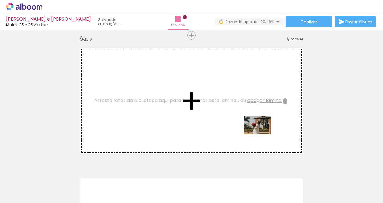
drag, startPoint x: 291, startPoint y: 184, endPoint x: 262, endPoint y: 134, distance: 57.9
click at [262, 134] on quentale-workspace at bounding box center [191, 101] width 383 height 203
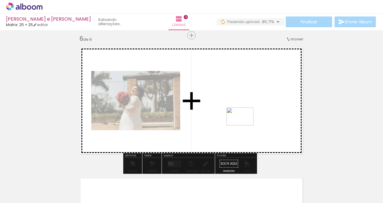
drag, startPoint x: 336, startPoint y: 188, endPoint x: 244, endPoint y: 125, distance: 111.3
click at [244, 125] on quentale-workspace at bounding box center [191, 101] width 383 height 203
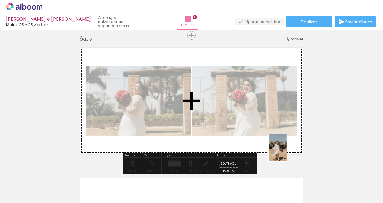
drag, startPoint x: 362, startPoint y: 194, endPoint x: 287, endPoint y: 152, distance: 85.8
click at [287, 152] on quentale-workspace at bounding box center [191, 101] width 383 height 203
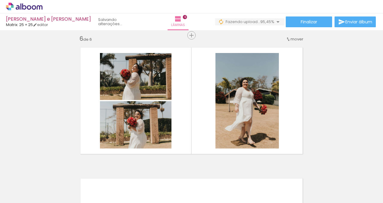
scroll to position [0, 405]
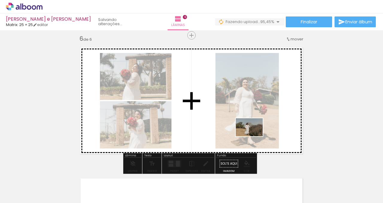
drag, startPoint x: 362, startPoint y: 185, endPoint x: 247, endPoint y: 135, distance: 125.5
click at [247, 135] on quentale-workspace at bounding box center [191, 101] width 383 height 203
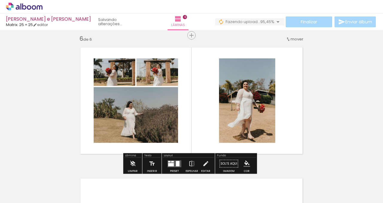
click at [170, 163] on div at bounding box center [171, 164] width 6 height 3
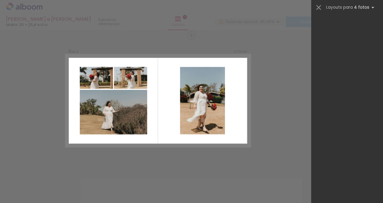
scroll to position [0, 0]
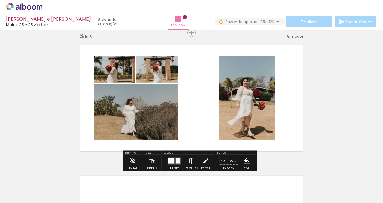
scroll to position [0, 405]
click at [173, 76] on quentale-photo at bounding box center [157, 70] width 42 height 28
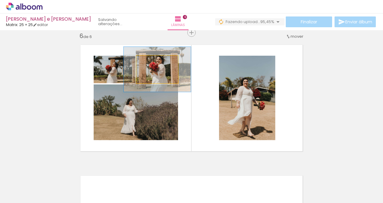
drag, startPoint x: 148, startPoint y: 61, endPoint x: 160, endPoint y: 64, distance: 11.8
click at [160, 64] on div at bounding box center [161, 62] width 10 height 10
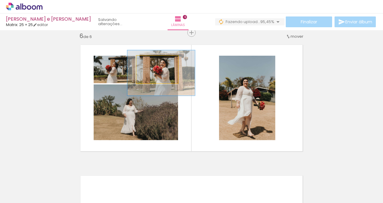
drag, startPoint x: 163, startPoint y: 76, endPoint x: 167, endPoint y: 80, distance: 5.3
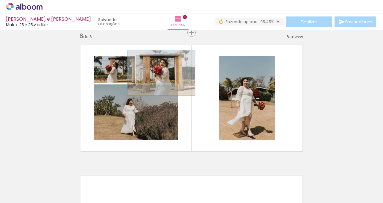
click at [171, 77] on quentale-photo at bounding box center [157, 70] width 42 height 28
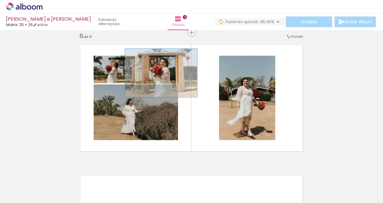
drag, startPoint x: 160, startPoint y: 62, endPoint x: 163, endPoint y: 64, distance: 3.4
type paper-slider "175"
click at [163, 63] on div at bounding box center [164, 61] width 5 height 5
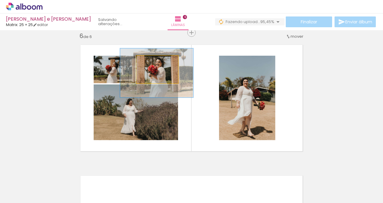
drag, startPoint x: 165, startPoint y: 75, endPoint x: 161, endPoint y: 75, distance: 4.5
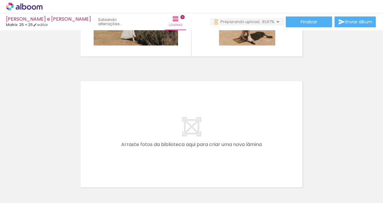
scroll to position [795, 0]
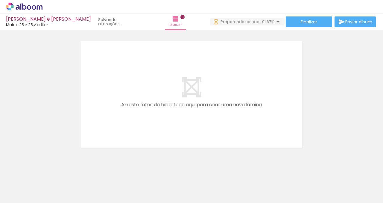
click at [260, 111] on quentale-workspace at bounding box center [191, 101] width 383 height 203
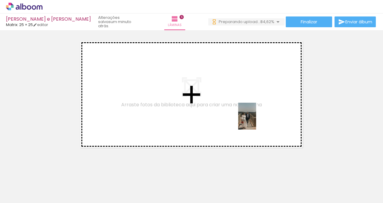
drag, startPoint x: 259, startPoint y: 186, endPoint x: 256, endPoint y: 121, distance: 65.6
click at [256, 121] on quentale-workspace at bounding box center [191, 101] width 383 height 203
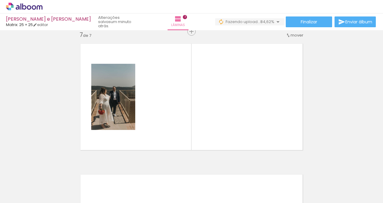
scroll to position [792, 0]
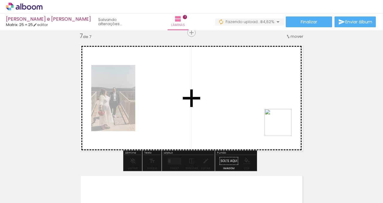
drag, startPoint x: 282, startPoint y: 127, endPoint x: 323, endPoint y: 184, distance: 70.0
click at [282, 121] on quentale-workspace at bounding box center [191, 101] width 383 height 203
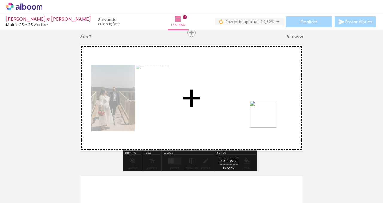
drag, startPoint x: 323, startPoint y: 186, endPoint x: 267, endPoint y: 118, distance: 87.5
click at [267, 118] on quentale-workspace at bounding box center [191, 101] width 383 height 203
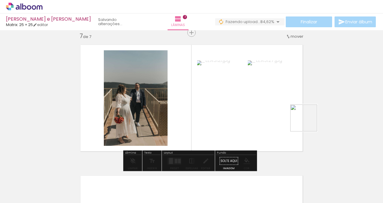
drag, startPoint x: 361, startPoint y: 181, endPoint x: 295, endPoint y: 111, distance: 96.7
click at [295, 111] on quentale-workspace at bounding box center [191, 101] width 383 height 203
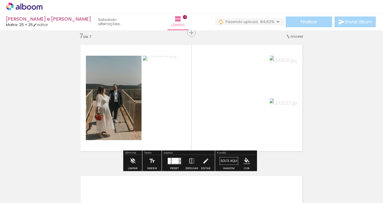
click at [178, 158] on quentale-layouter at bounding box center [174, 160] width 14 height 7
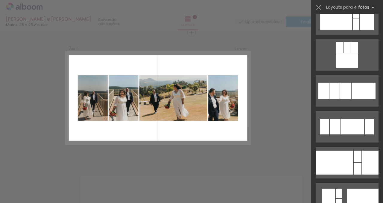
scroll to position [769, 0]
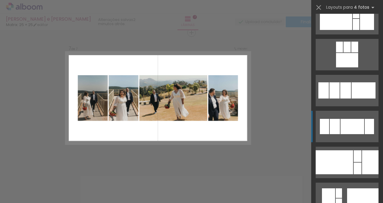
click at [340, 119] on div at bounding box center [352, 126] width 24 height 15
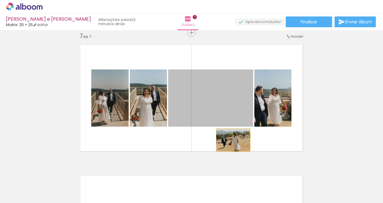
drag, startPoint x: 240, startPoint y: 117, endPoint x: 231, endPoint y: 140, distance: 24.7
click at [231, 140] on quentale-layouter at bounding box center [191, 98] width 231 height 116
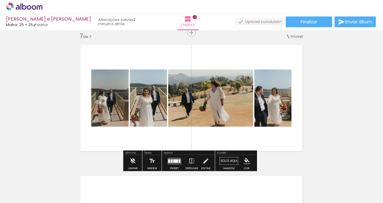
scroll to position [0, 539]
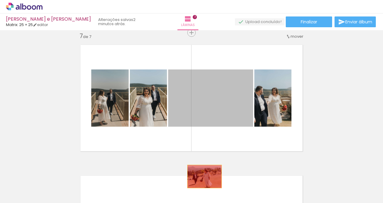
drag, startPoint x: 208, startPoint y: 107, endPoint x: 202, endPoint y: 176, distance: 69.3
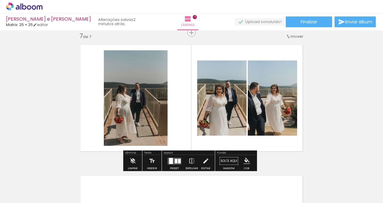
click at [171, 159] on div at bounding box center [171, 161] width 4 height 6
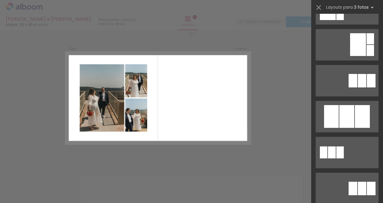
scroll to position [206, 0]
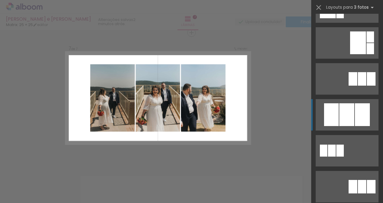
click at [351, 103] on div at bounding box center [346, 114] width 15 height 23
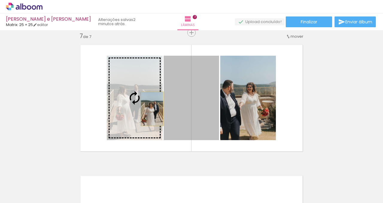
drag, startPoint x: 175, startPoint y: 105, endPoint x: 150, endPoint y: 109, distance: 25.6
click at [0, 0] on slot at bounding box center [0, 0] width 0 height 0
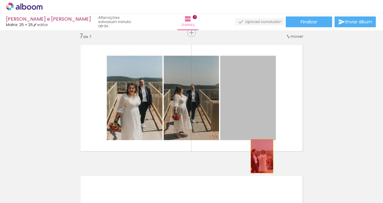
drag, startPoint x: 253, startPoint y: 97, endPoint x: 213, endPoint y: 154, distance: 69.9
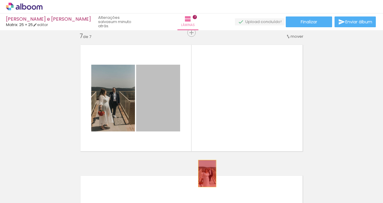
drag, startPoint x: 159, startPoint y: 112, endPoint x: 232, endPoint y: 180, distance: 99.9
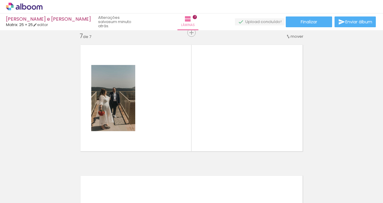
click at [280, 172] on iron-icon at bounding box center [278, 170] width 6 height 6
click at [314, 170] on iron-icon at bounding box center [312, 170] width 6 height 6
